Goal: Task Accomplishment & Management: Complete application form

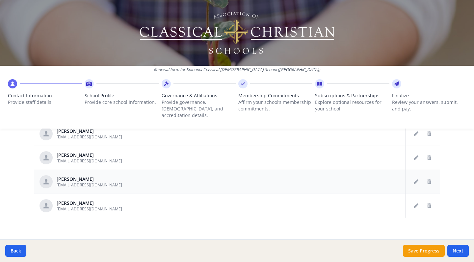
scroll to position [381, 0]
click at [454, 251] on button "Next" at bounding box center [457, 251] width 21 height 12
type input "(512) 981-9386"
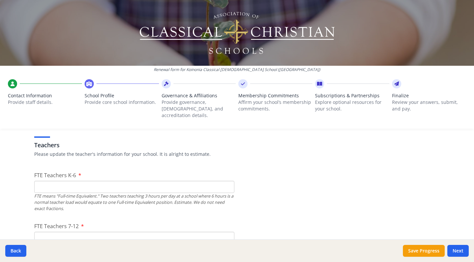
click at [179, 182] on input "FTE Teachers K-6" at bounding box center [134, 187] width 200 height 12
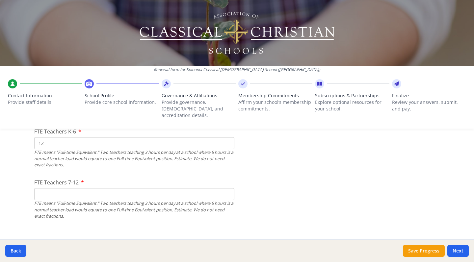
scroll to position [440, 0]
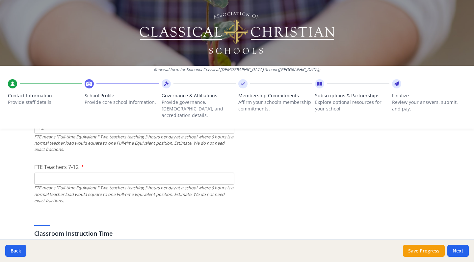
type input "12"
click at [175, 173] on input "FTE Teachers 7-12" at bounding box center [134, 179] width 200 height 12
type input "0"
click at [242, 215] on div "Classroom Instruction Time If needed, please update the instruction times for y…" at bounding box center [237, 231] width 406 height 32
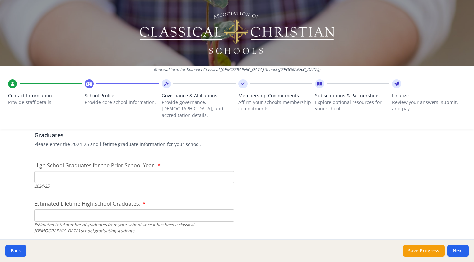
scroll to position [936, 0]
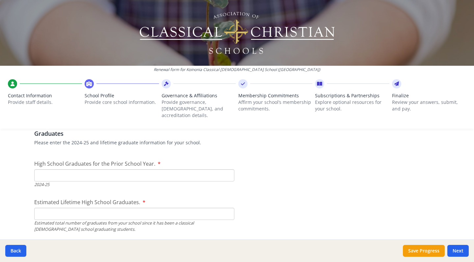
click at [193, 173] on input "High School Graduates for the Prior School Year." at bounding box center [134, 176] width 200 height 12
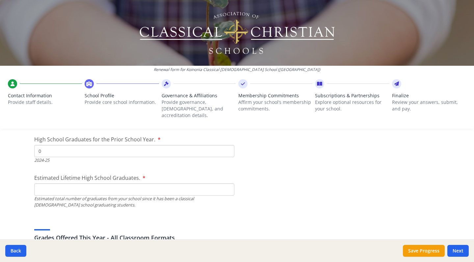
scroll to position [970, 0]
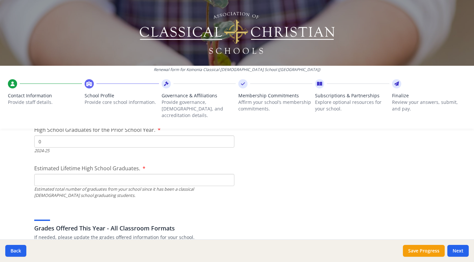
type input "0"
click at [189, 175] on input "Estimated Lifetime High School Graduates." at bounding box center [134, 180] width 200 height 12
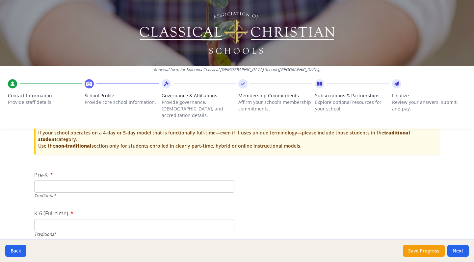
scroll to position [1346, 0]
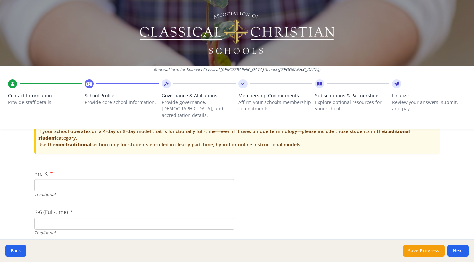
type input "0"
click at [203, 179] on input "Pre-K" at bounding box center [134, 185] width 200 height 12
type input "24"
click at [192, 218] on input "K-6 (Full-time)" at bounding box center [134, 224] width 200 height 12
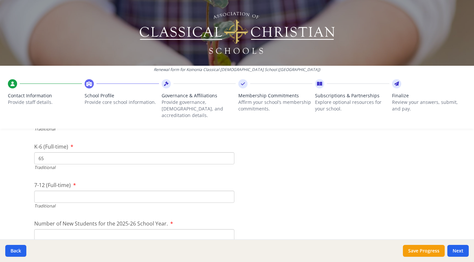
scroll to position [1414, 0]
type input "6"
type input "58"
click at [158, 201] on div "Traditional" at bounding box center [134, 204] width 200 height 6
click at [156, 189] on input "7-12 (Full-time)" at bounding box center [134, 195] width 200 height 12
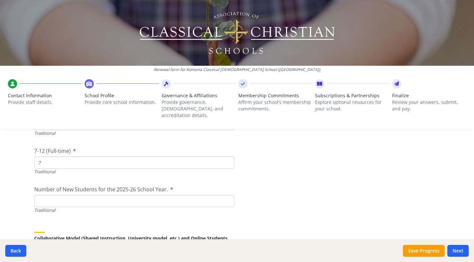
scroll to position [1447, 0]
type input "7"
click at [139, 194] on input "Number of New Students for the 2025-26 School Year." at bounding box center [134, 200] width 200 height 12
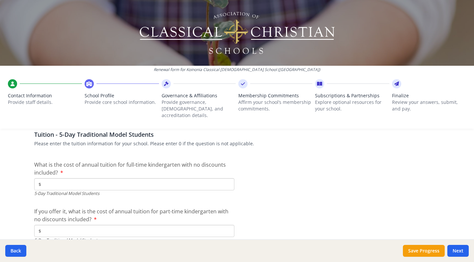
scroll to position [1709, 0]
type input "11"
click at [118, 178] on input "$" at bounding box center [134, 184] width 200 height 12
type input "$4 572"
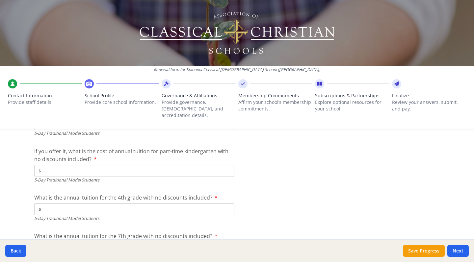
scroll to position [1769, 0]
click at [154, 165] on input "$" at bounding box center [134, 171] width 200 height 12
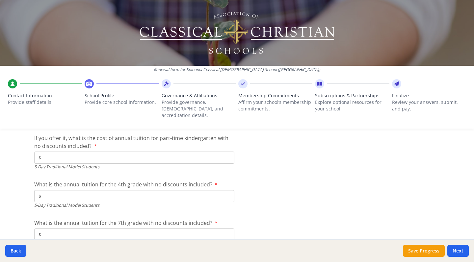
scroll to position [1788, 0]
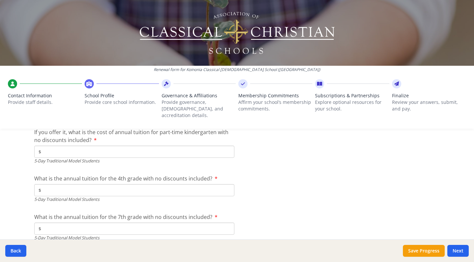
click at [159, 184] on input "$" at bounding box center [134, 190] width 200 height 12
type input "$4 572"
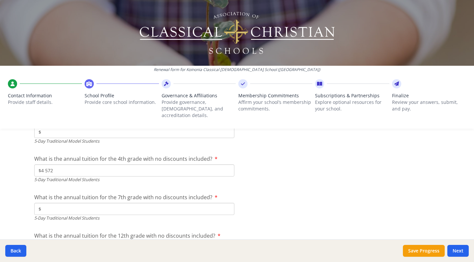
scroll to position [1818, 0]
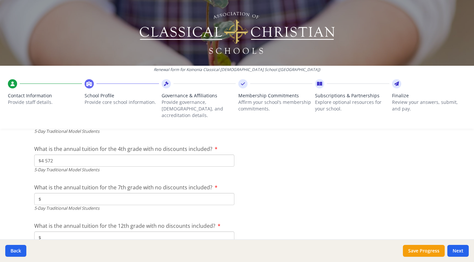
click at [148, 193] on input "$" at bounding box center [134, 199] width 200 height 12
type input "$5 128"
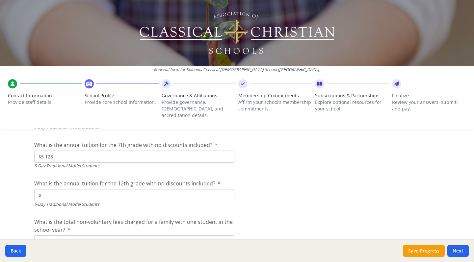
scroll to position [1862, 0]
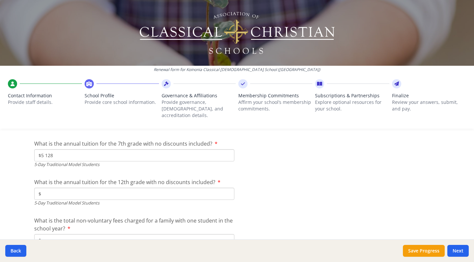
click at [152, 188] on input "$" at bounding box center [134, 194] width 200 height 12
type input "$5 128"
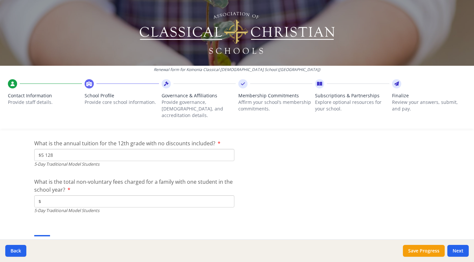
scroll to position [1901, 0]
click at [136, 195] on input "$" at bounding box center [134, 201] width 200 height 12
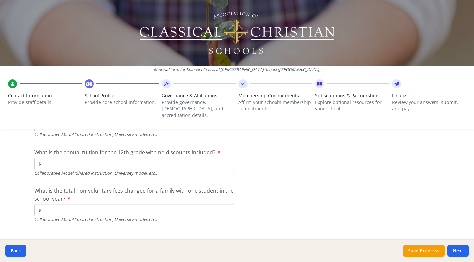
scroll to position [2192, 0]
type input "$150"
click at [456, 250] on button "Next" at bounding box center [457, 251] width 21 height 12
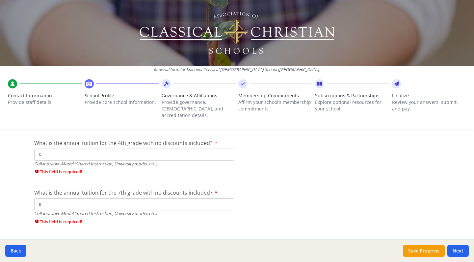
click at [159, 149] on input "$" at bounding box center [134, 155] width 200 height 12
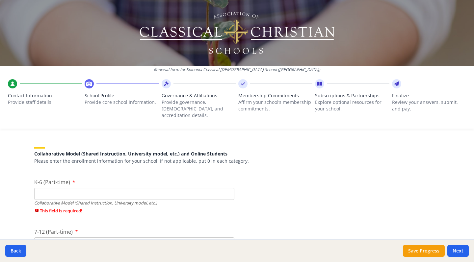
scroll to position [1531, 0]
click at [163, 188] on input "K-6 (Part-time)" at bounding box center [134, 194] width 200 height 12
type input "0"
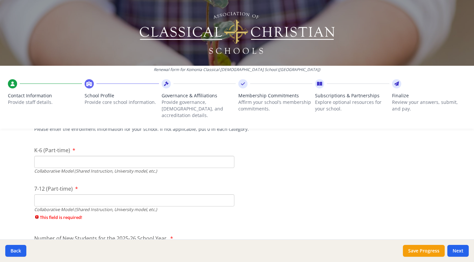
scroll to position [1579, 0]
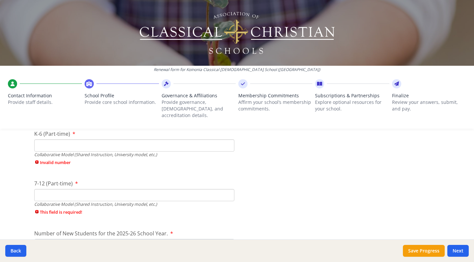
click at [159, 189] on input "7-12 (Part-time)" at bounding box center [134, 195] width 200 height 12
click at [225, 189] on input "0" at bounding box center [134, 195] width 200 height 12
type input "1"
click at [226, 189] on input "1" at bounding box center [134, 195] width 200 height 12
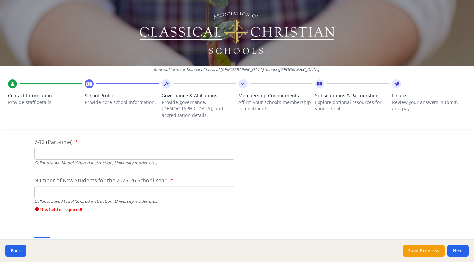
scroll to position [1621, 0]
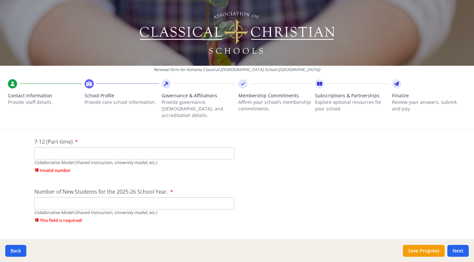
click at [201, 198] on input "Number of New Students for the 2025-26 School Year." at bounding box center [134, 204] width 200 height 12
click at [198, 148] on input "7-12 (Part-time)" at bounding box center [134, 154] width 200 height 12
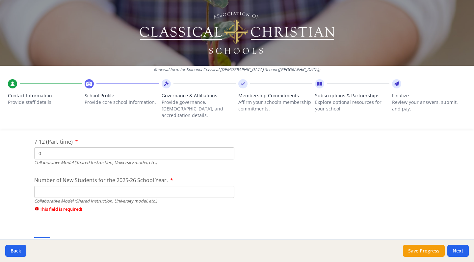
type input "0"
click at [199, 198] on div "Collaborative Model (Shared Instruction, University model, etc.)" at bounding box center [134, 201] width 200 height 6
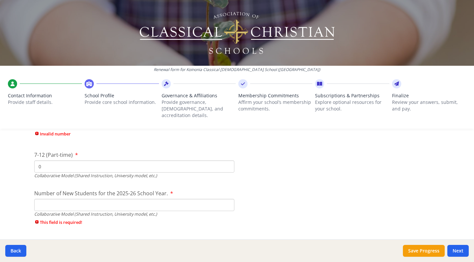
scroll to position [1608, 0]
click at [199, 199] on input "Number of New Students for the 2025-26 School Year." at bounding box center [134, 205] width 200 height 12
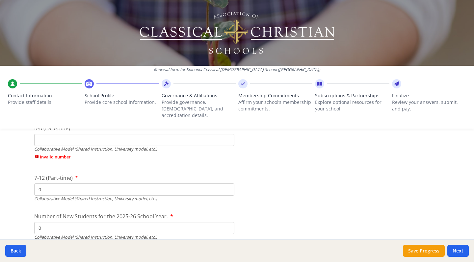
scroll to position [1575, 0]
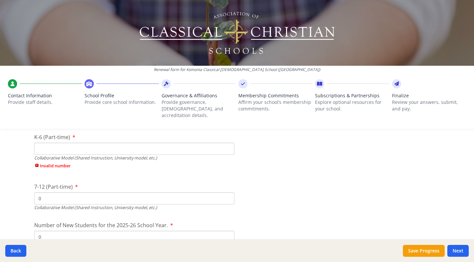
type input "0"
click at [184, 143] on input "K-6 (Part-time)" at bounding box center [134, 149] width 200 height 12
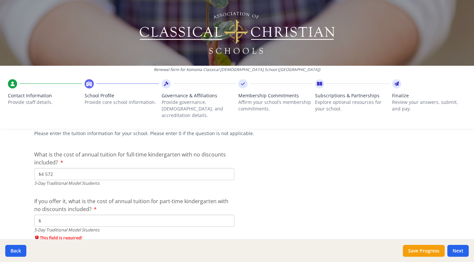
scroll to position [1723, 0]
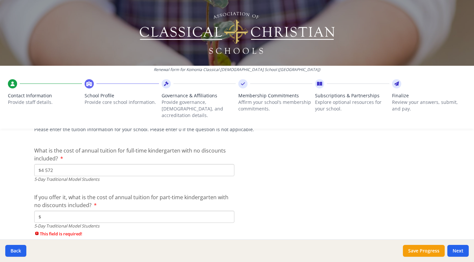
type input "0"
click at [175, 211] on input "$" at bounding box center [134, 217] width 200 height 12
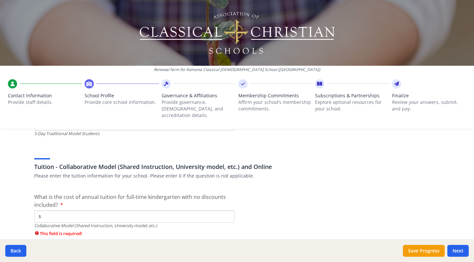
scroll to position [1980, 0]
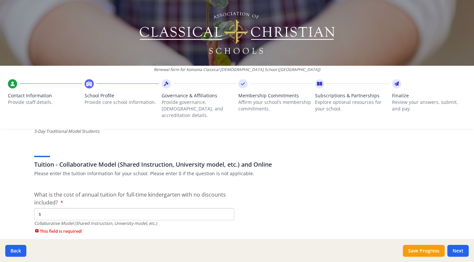
type input "$0"
click at [175, 208] on input "$" at bounding box center [134, 214] width 200 height 12
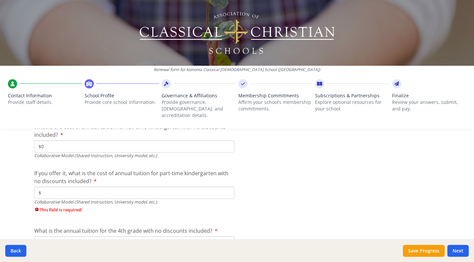
scroll to position [2049, 0]
type input "$0"
click at [175, 186] on input "$" at bounding box center [134, 192] width 200 height 12
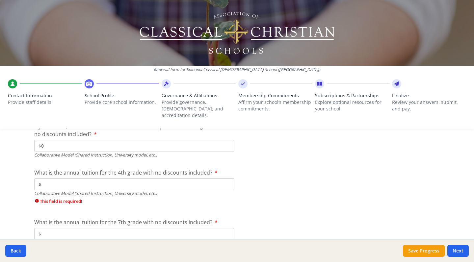
scroll to position [2096, 0]
type input "$0"
click at [173, 177] on input "$" at bounding box center [134, 183] width 200 height 12
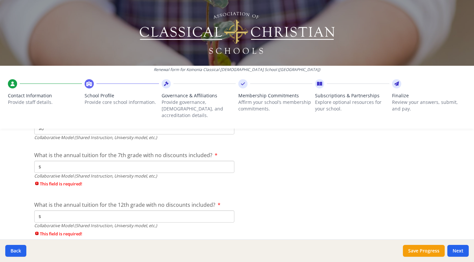
scroll to position [2153, 0]
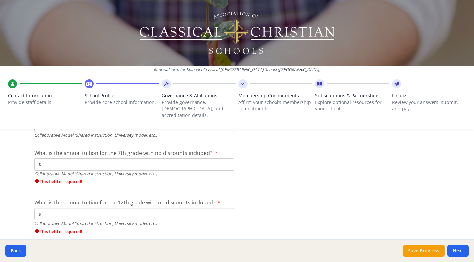
type input "$0"
click at [161, 159] on input "$" at bounding box center [134, 165] width 200 height 12
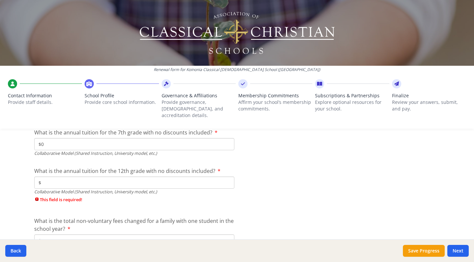
scroll to position [2174, 0]
type input "$0"
click at [164, 176] on input "$" at bounding box center [134, 182] width 200 height 12
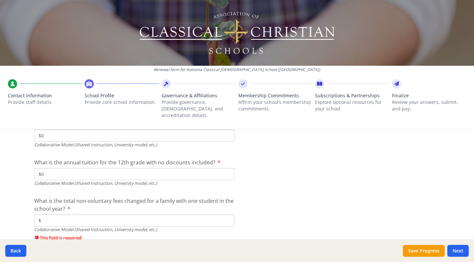
scroll to position [2182, 0]
type input "$0"
click at [161, 214] on input "$" at bounding box center [134, 220] width 200 height 12
type input "$0"
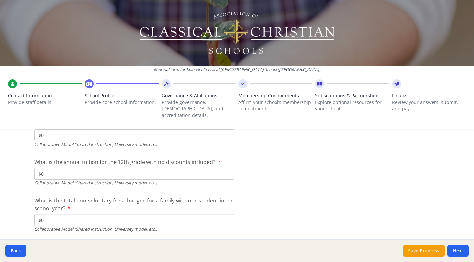
type input "$5 128"
click at [156, 214] on input "$0" at bounding box center [134, 220] width 200 height 12
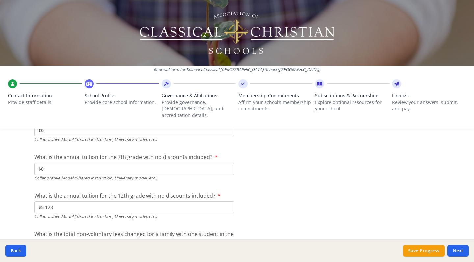
scroll to position [2141, 0]
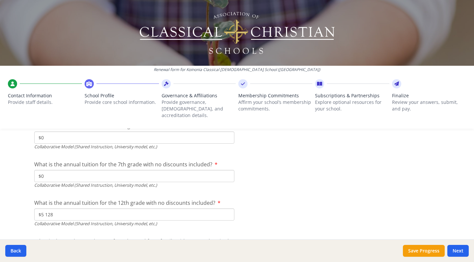
type input "$150"
type input "$5 128"
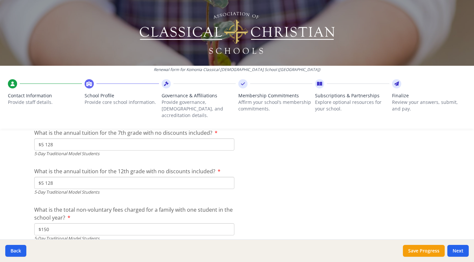
scroll to position [1866, 0]
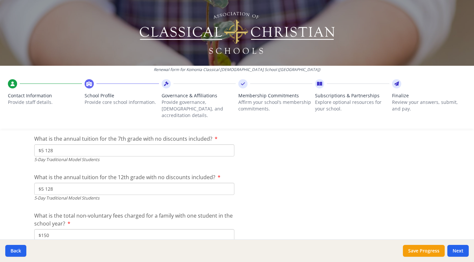
click at [137, 183] on input "$5 128" at bounding box center [134, 189] width 200 height 12
type input "$0"
click at [139, 145] on input "$5 128" at bounding box center [134, 151] width 200 height 12
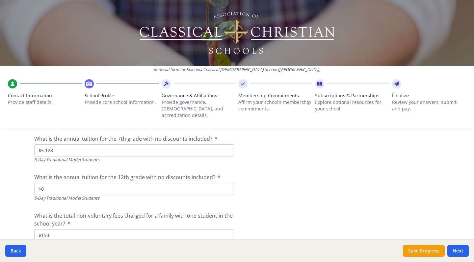
type input "$0"
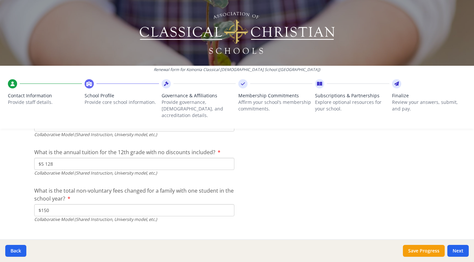
scroll to position [2192, 0]
click at [459, 252] on button "Next" at bounding box center [457, 251] width 21 height 12
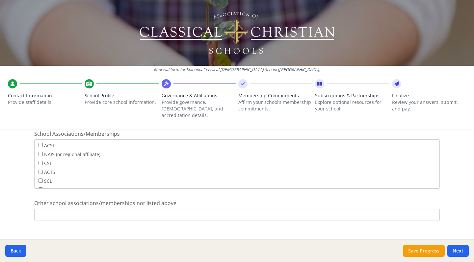
scroll to position [0, 0]
click at [457, 249] on button "Next" at bounding box center [457, 251] width 21 height 12
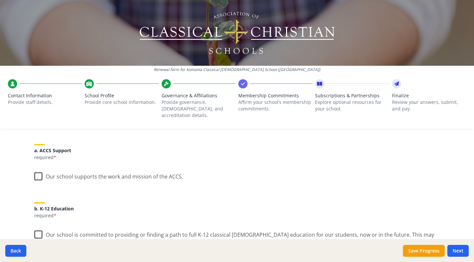
scroll to position [75, 0]
click at [39, 170] on label "Our school supports the work and mission of the ACCS." at bounding box center [108, 175] width 149 height 14
click at [0, 0] on input "Our school supports the work and mission of the ACCS." at bounding box center [0, 0] width 0 height 0
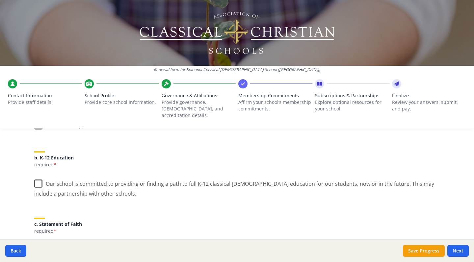
scroll to position [140, 0]
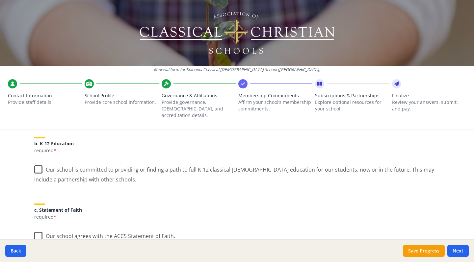
click at [34, 161] on label "Our school is committed to providing or finding a path to full K-12 classical C…" at bounding box center [237, 172] width 406 height 22
click at [0, 0] on input "Our school is committed to providing or finding a path to full K-12 classical C…" at bounding box center [0, 0] width 0 height 0
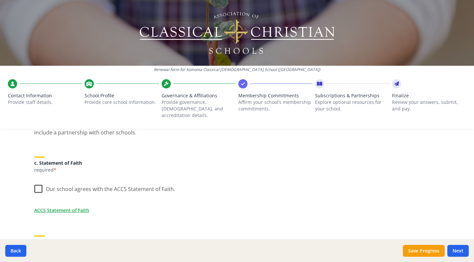
scroll to position [213, 0]
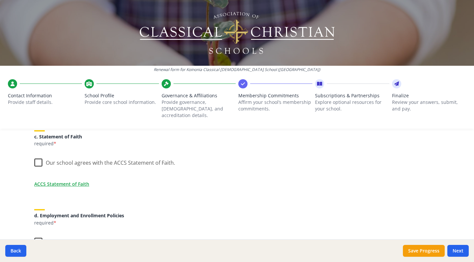
click at [38, 154] on label "Our school agrees with the ACCS Statement of Faith." at bounding box center [104, 161] width 141 height 14
click at [0, 0] on input "Our school agrees with the ACCS Statement of Faith." at bounding box center [0, 0] width 0 height 0
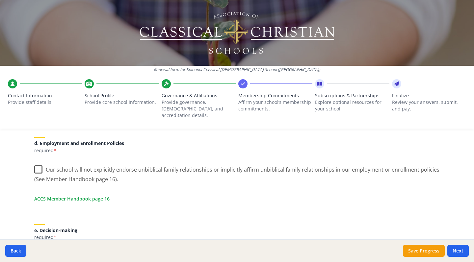
scroll to position [291, 0]
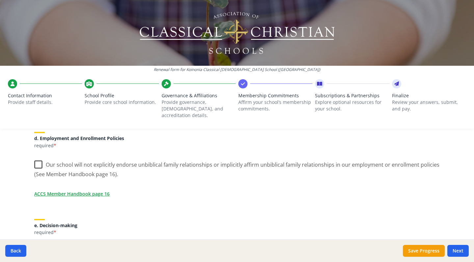
click at [36, 156] on label "Our school will not explicitly endorse unbiblical family relationships or impli…" at bounding box center [237, 167] width 406 height 22
click at [0, 0] on input "Our school will not explicitly endorse unbiblical family relationships or impli…" at bounding box center [0, 0] width 0 height 0
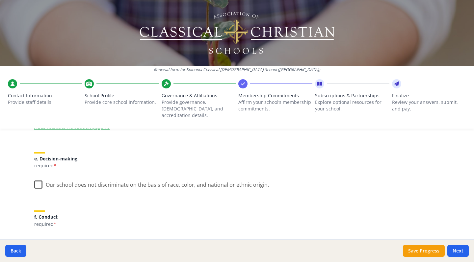
scroll to position [362, 0]
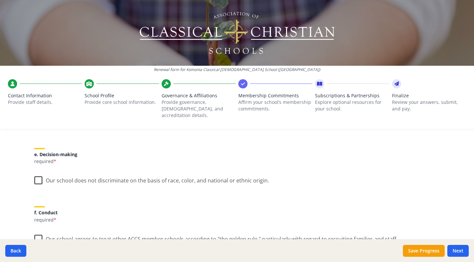
click at [35, 173] on label "Our school does not discriminate on the basis of race, color, and national or e…" at bounding box center [151, 179] width 235 height 14
click at [0, 0] on input "Our school does not discriminate on the basis of race, color, and national or e…" at bounding box center [0, 0] width 0 height 0
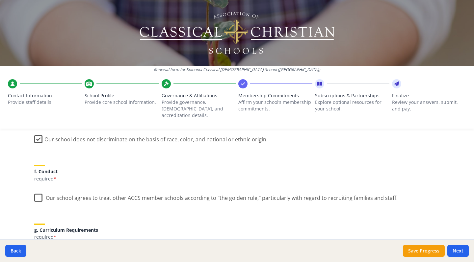
scroll to position [429, 0]
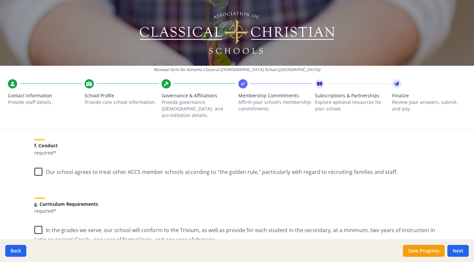
click at [35, 164] on label "Our school agrees to treat other ACCS member schools according to "the golden r…" at bounding box center [215, 171] width 363 height 14
click at [0, 0] on input "Our school agrees to treat other ACCS member schools according to "the golden r…" at bounding box center [0, 0] width 0 height 0
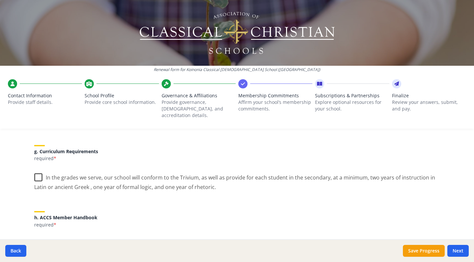
scroll to position [484, 0]
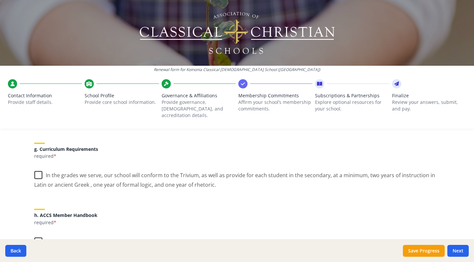
click at [37, 170] on label "In the grades we serve, our school will conform to the Trivium, as well as prov…" at bounding box center [237, 178] width 406 height 22
click at [0, 0] on input "In the grades we serve, our school will conform to the Trivium, as well as prov…" at bounding box center [0, 0] width 0 height 0
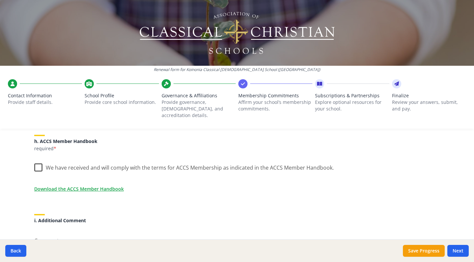
scroll to position [559, 0]
click at [35, 158] on label "We have received and will comply with the terms for ACCS Membership as indicate…" at bounding box center [184, 165] width 300 height 14
click at [0, 0] on input "We have received and will comply with the terms for ACCS Membership as indicate…" at bounding box center [0, 0] width 0 height 0
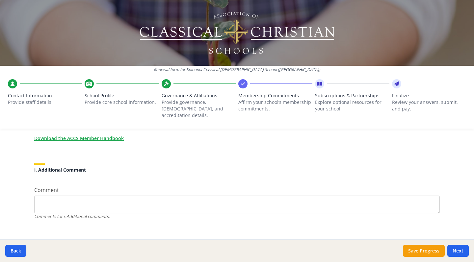
scroll to position [608, 0]
click at [454, 250] on button "Next" at bounding box center [457, 251] width 21 height 12
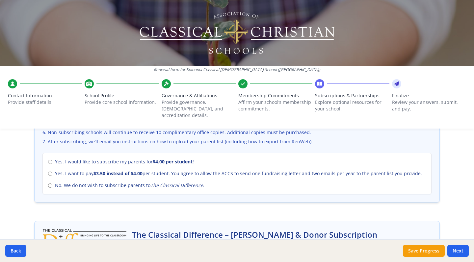
scroll to position [285, 0]
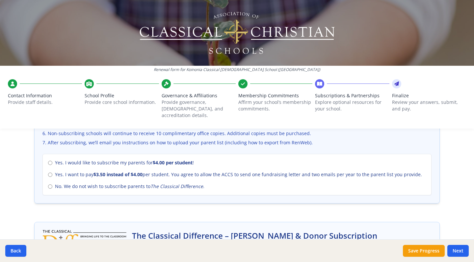
click at [48, 185] on input "No. We do not wish to subscribe parents to The Classical Difference ." at bounding box center [50, 187] width 4 height 4
radio input "true"
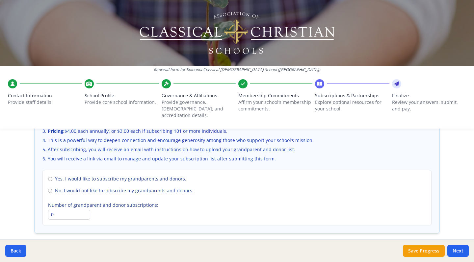
scroll to position [468, 0]
click at [48, 189] on input "No. I would not like to subscribe my grandparents and donors." at bounding box center [50, 191] width 4 height 4
radio input "true"
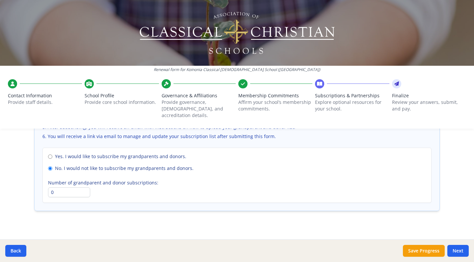
scroll to position [489, 0]
click at [464, 252] on button "Next" at bounding box center [457, 251] width 21 height 12
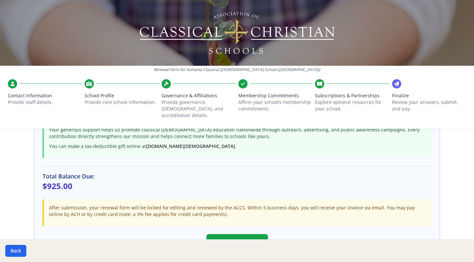
scroll to position [163, 0]
click at [257, 235] on button "Submit Renewal" at bounding box center [237, 242] width 62 height 17
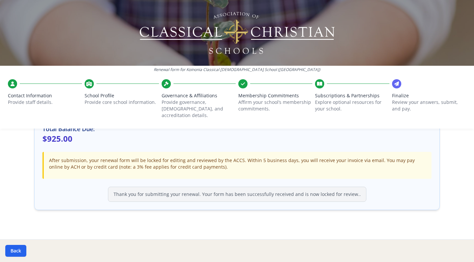
scroll to position [210, 0]
